Goal: Task Accomplishment & Management: Use online tool/utility

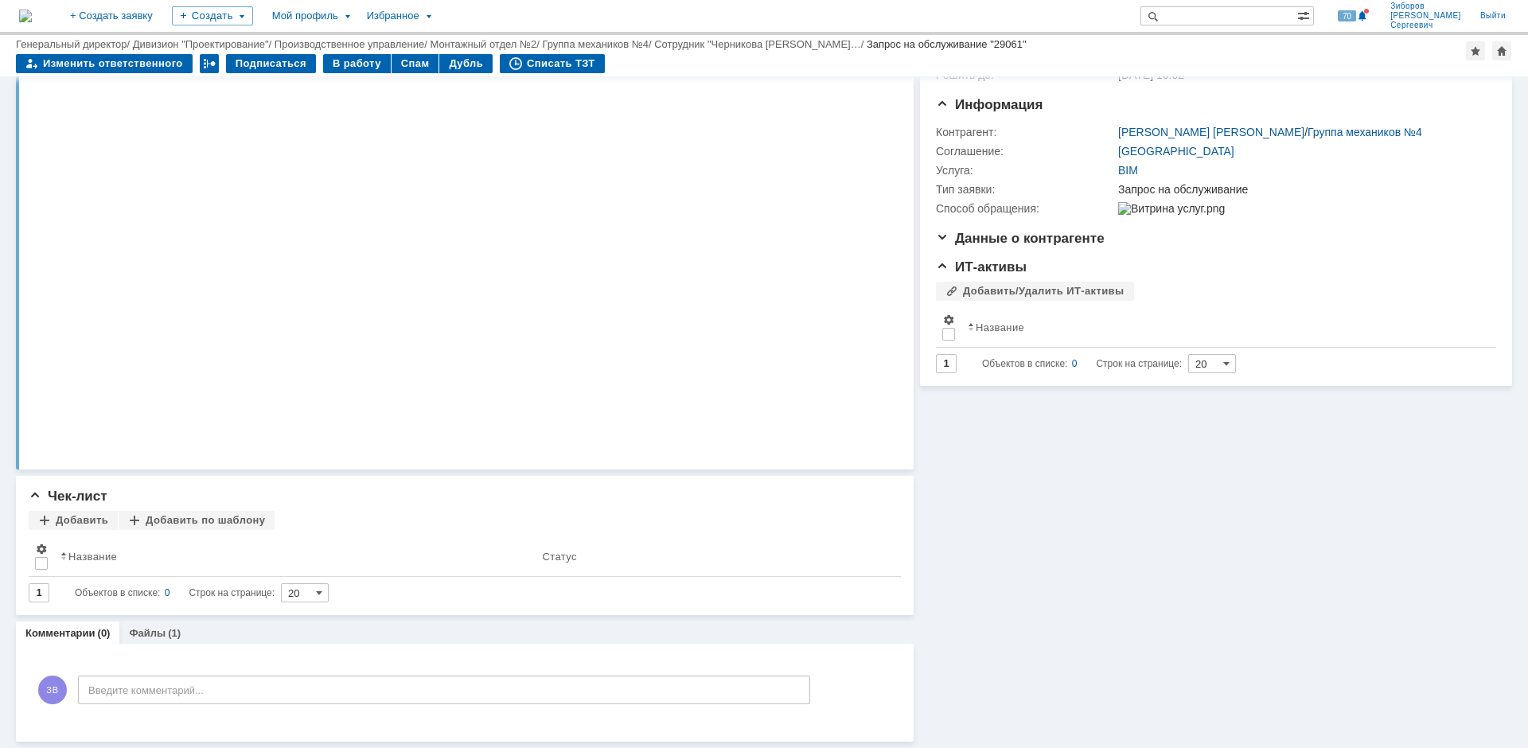
scroll to position [162, 0]
click at [174, 633] on div "(1)" at bounding box center [174, 633] width 13 height 12
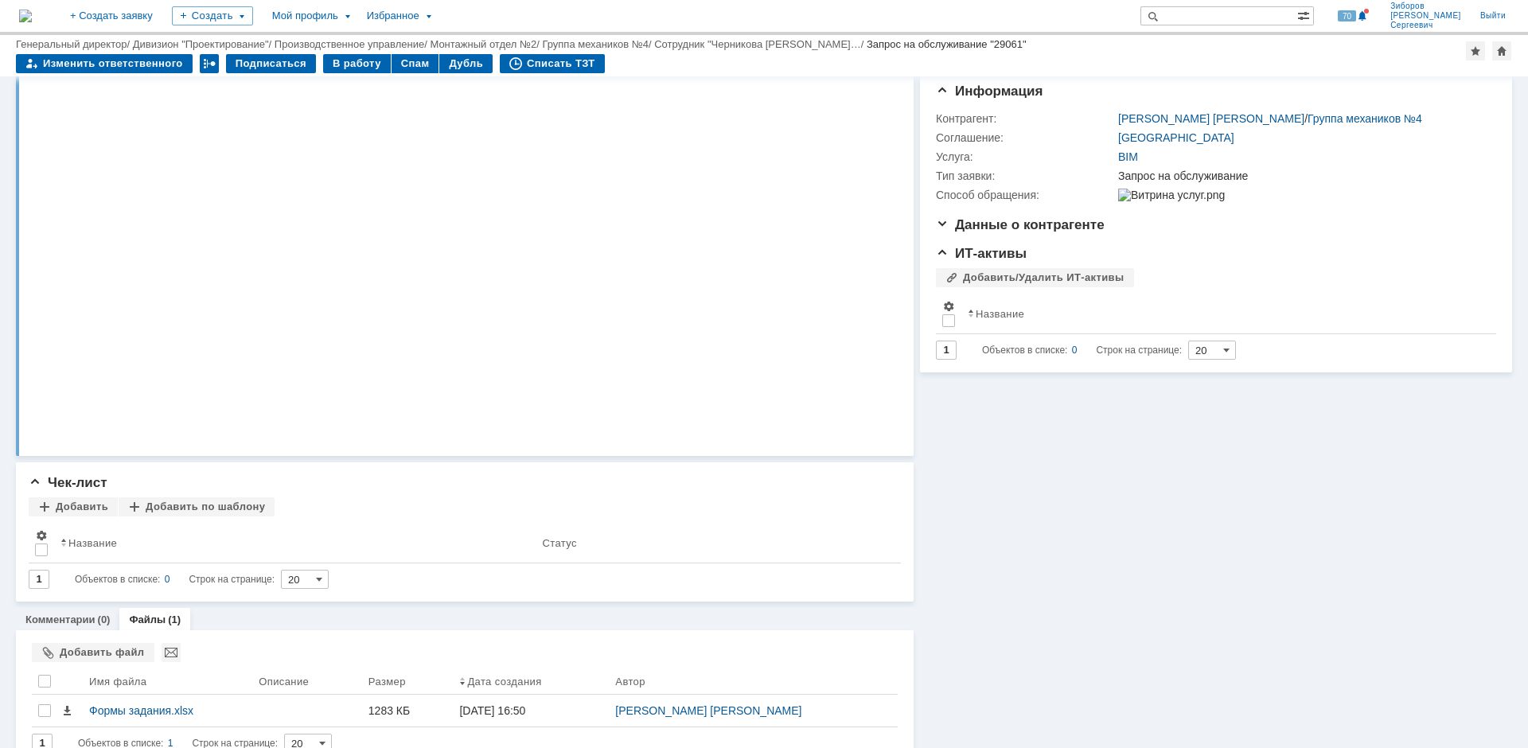
scroll to position [200, 0]
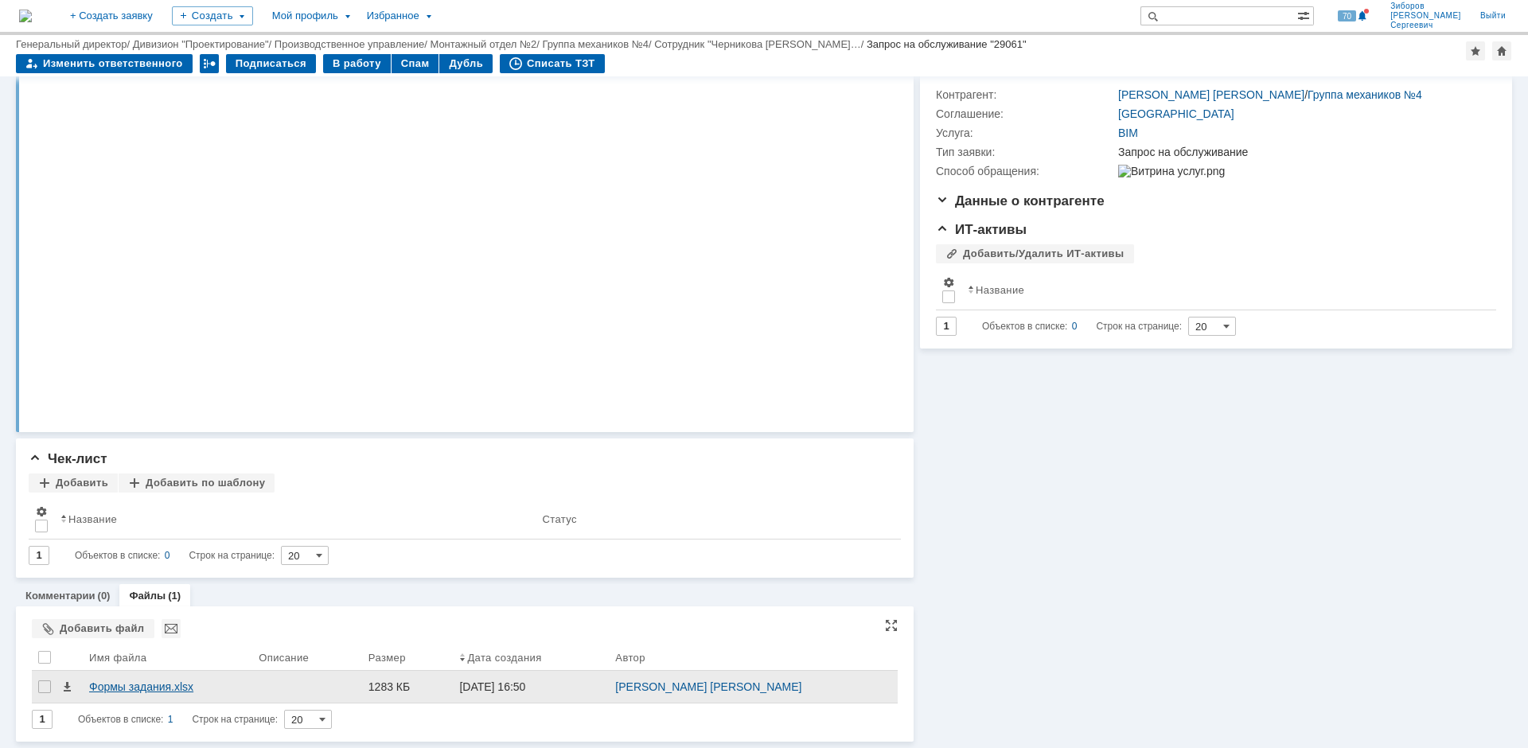
click at [128, 685] on div "Формы задания.xlsx" at bounding box center [167, 686] width 157 height 13
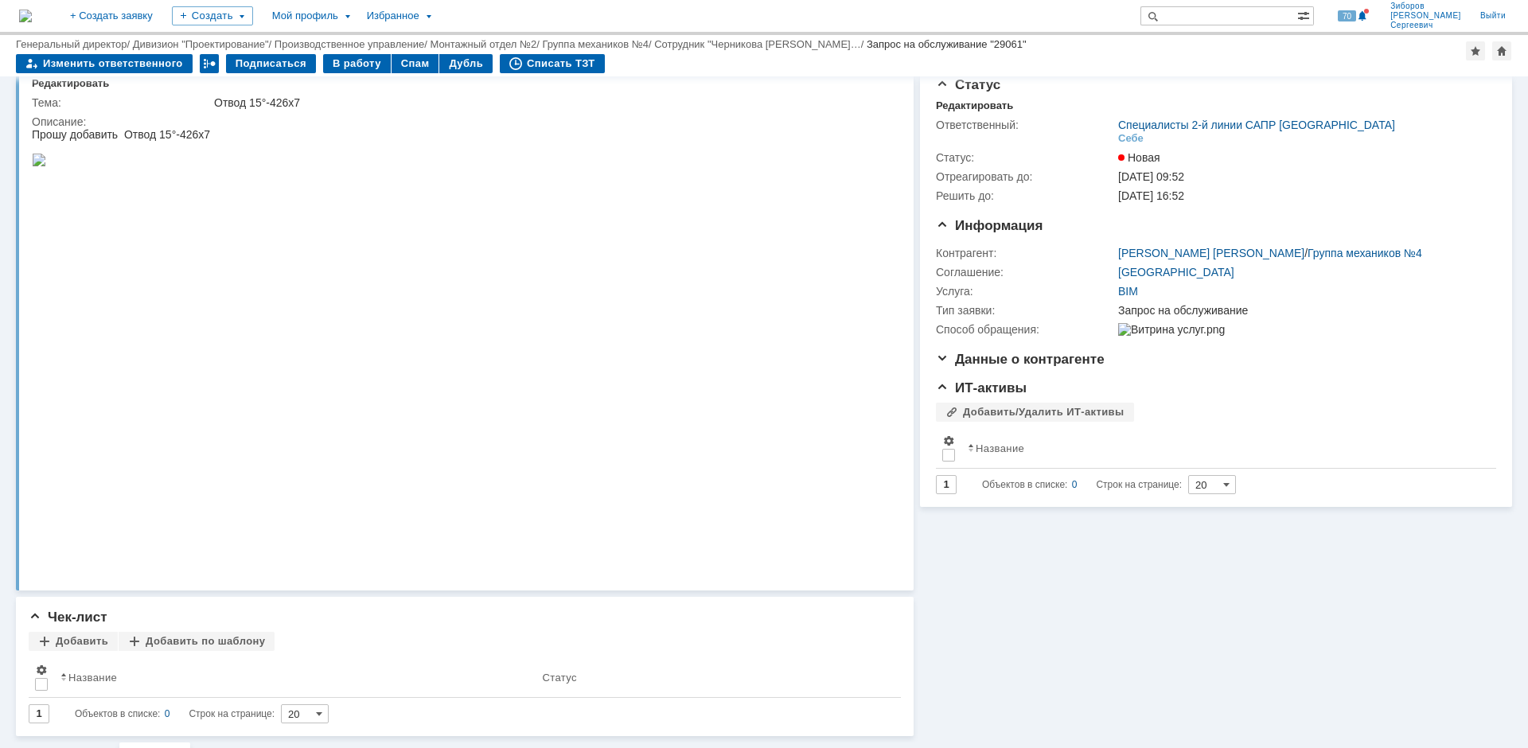
scroll to position [0, 0]
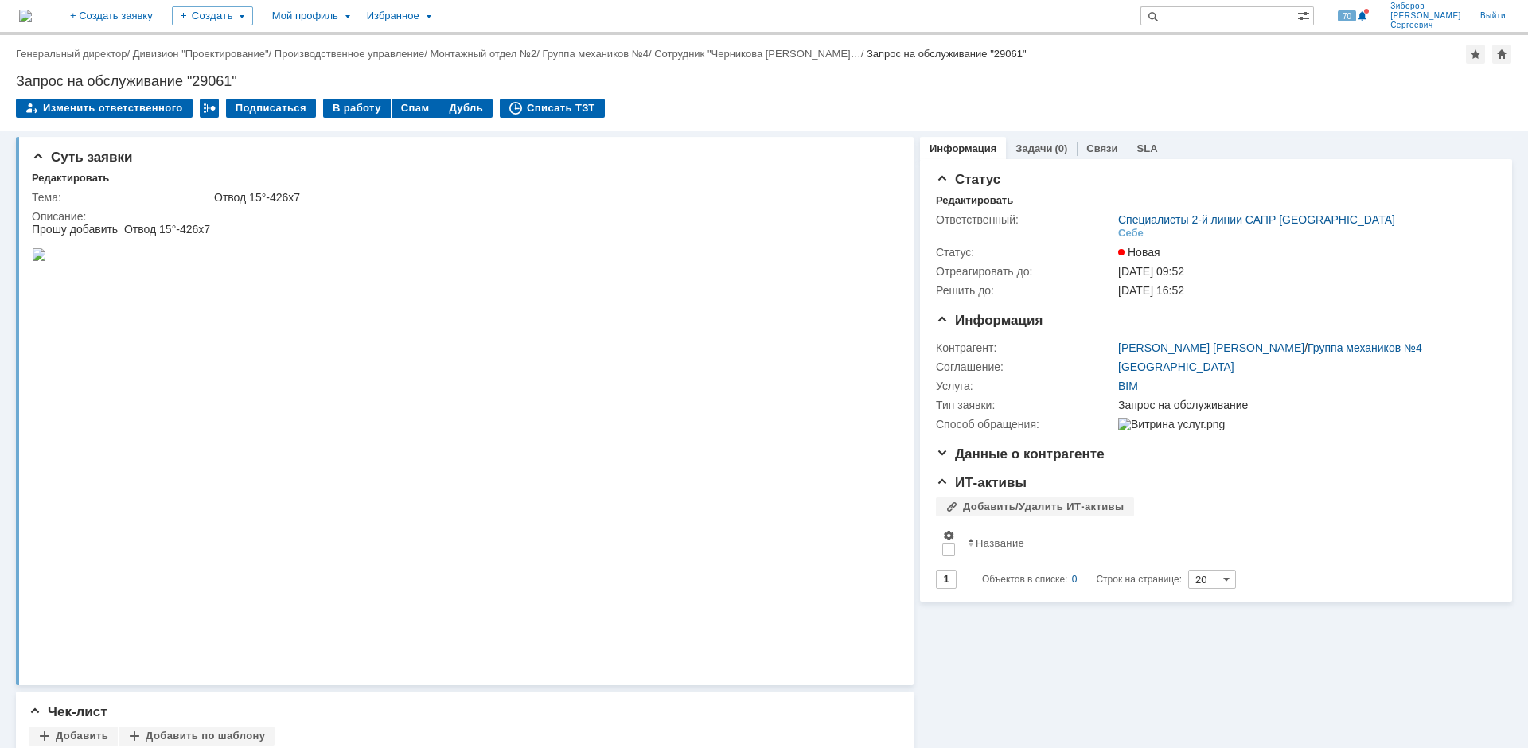
click at [32, 10] on img at bounding box center [25, 16] width 13 height 13
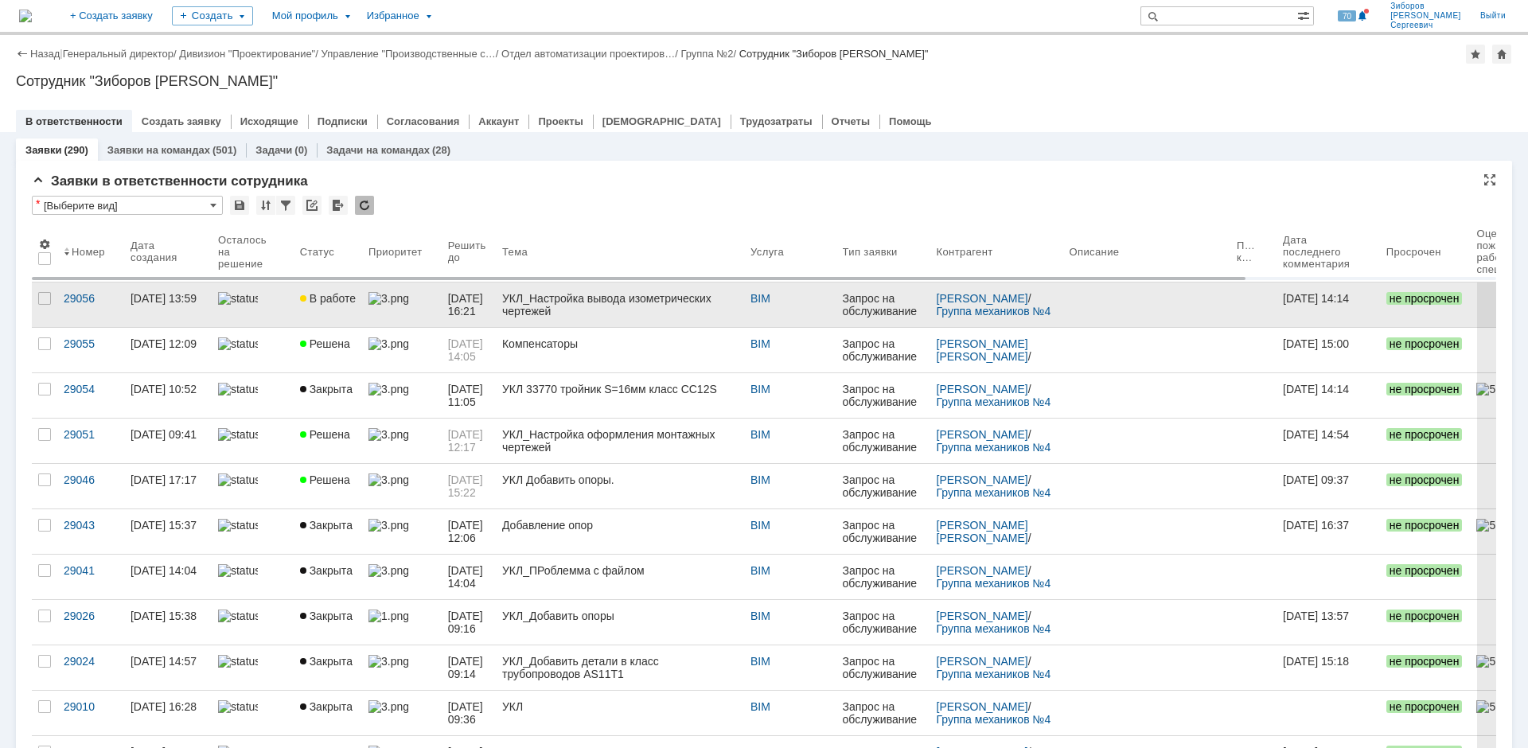
click at [318, 311] on link "В работе" at bounding box center [328, 304] width 68 height 45
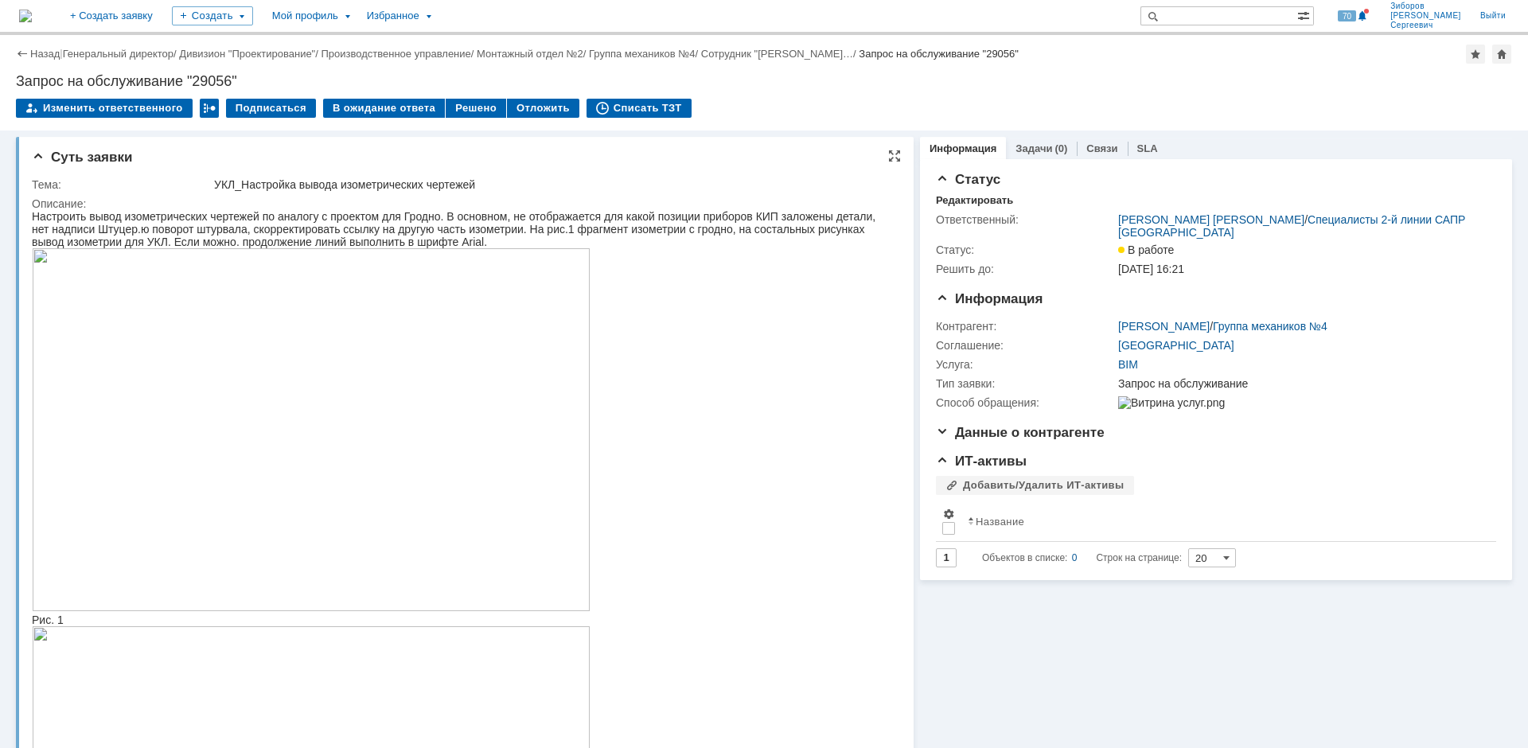
click at [287, 404] on img at bounding box center [311, 429] width 559 height 363
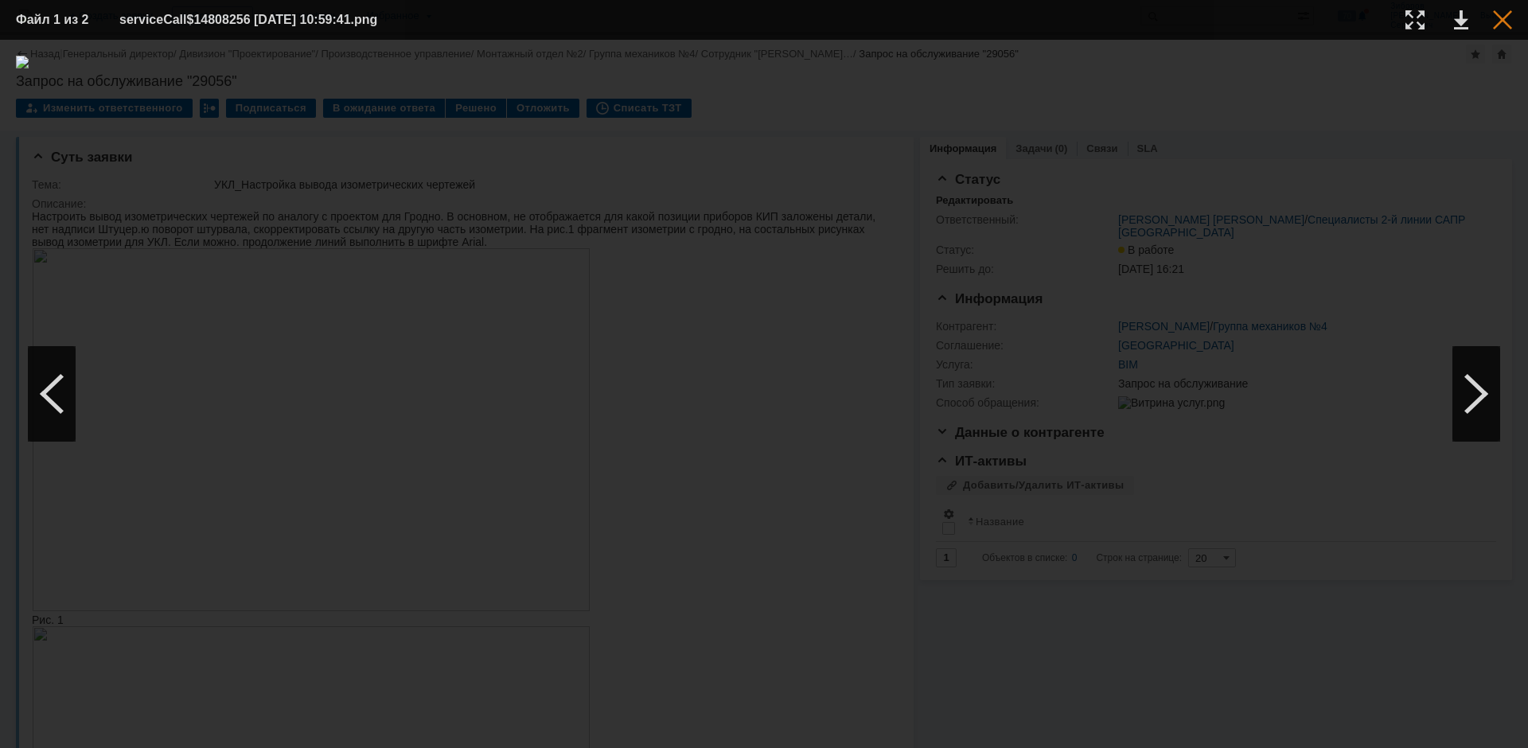
click at [1510, 21] on div at bounding box center [1502, 19] width 19 height 19
